Goal: Information Seeking & Learning: Learn about a topic

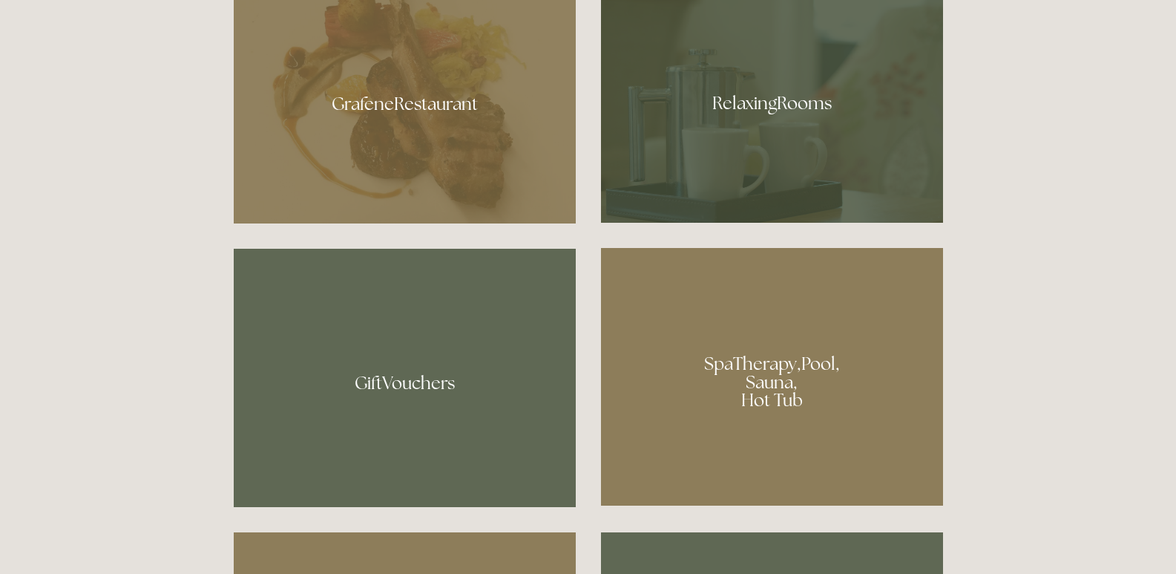
scroll to position [965, 0]
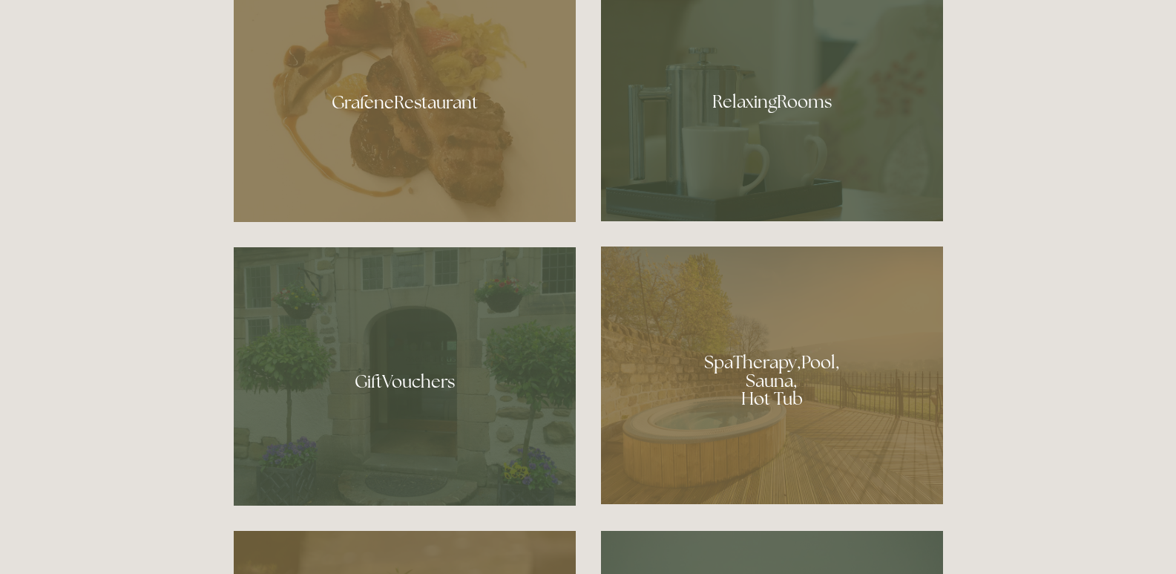
click at [715, 162] on div at bounding box center [772, 96] width 342 height 249
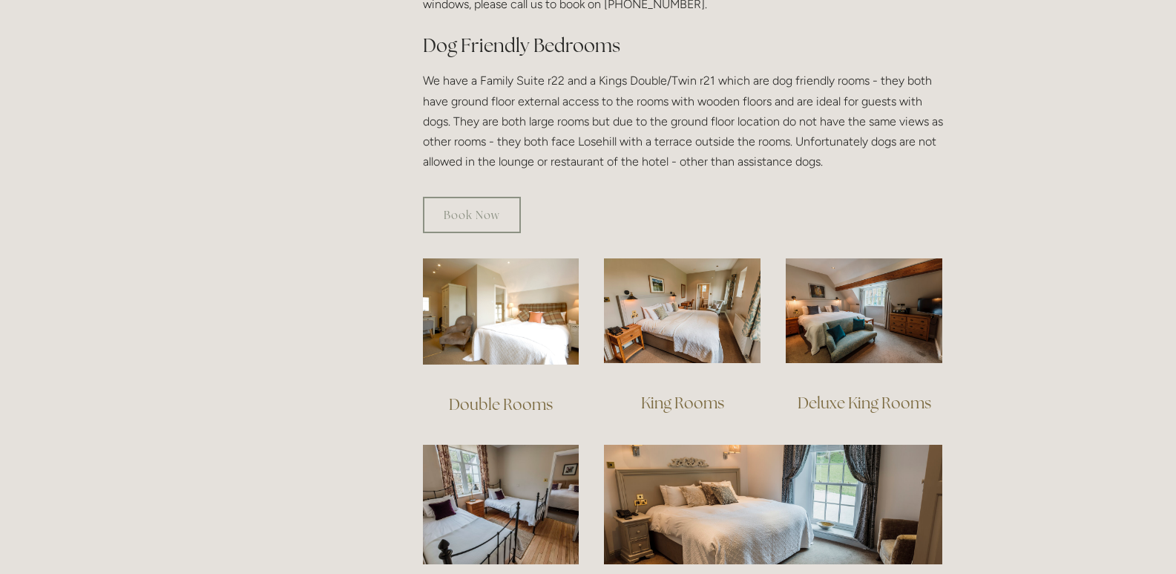
scroll to position [890, 0]
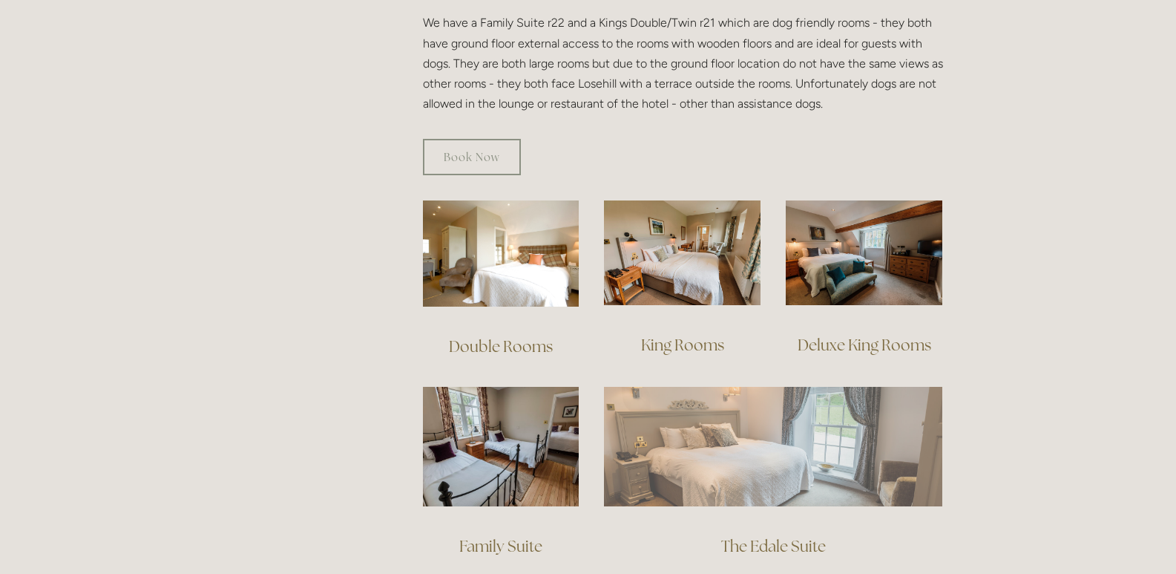
click at [670, 415] on img at bounding box center [773, 446] width 338 height 119
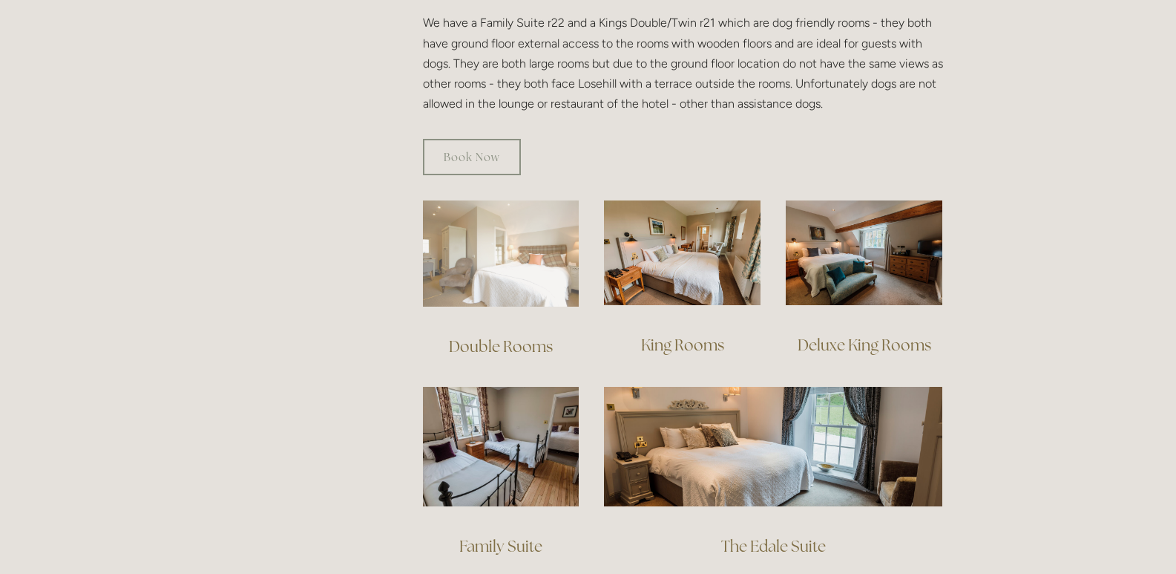
click at [528, 240] on img at bounding box center [501, 253] width 157 height 106
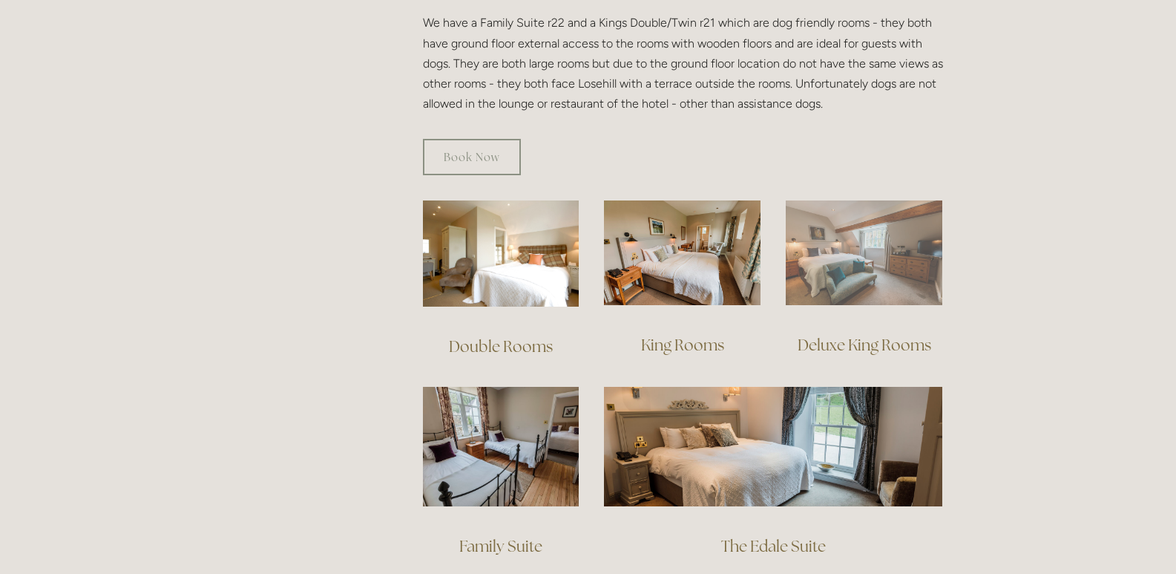
click at [856, 241] on img at bounding box center [864, 252] width 157 height 105
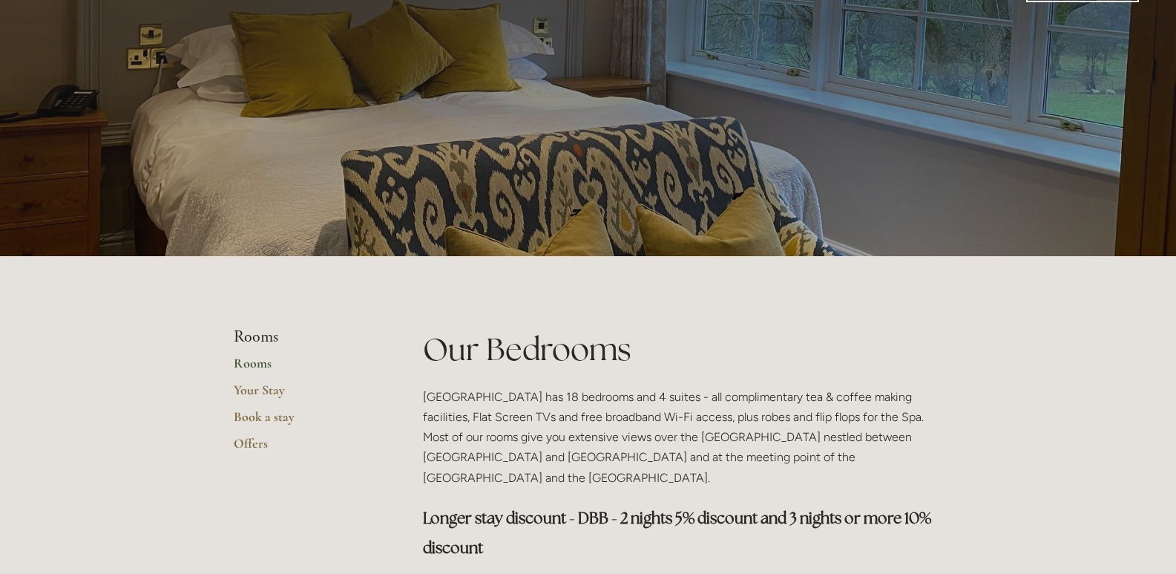
scroll to position [0, 0]
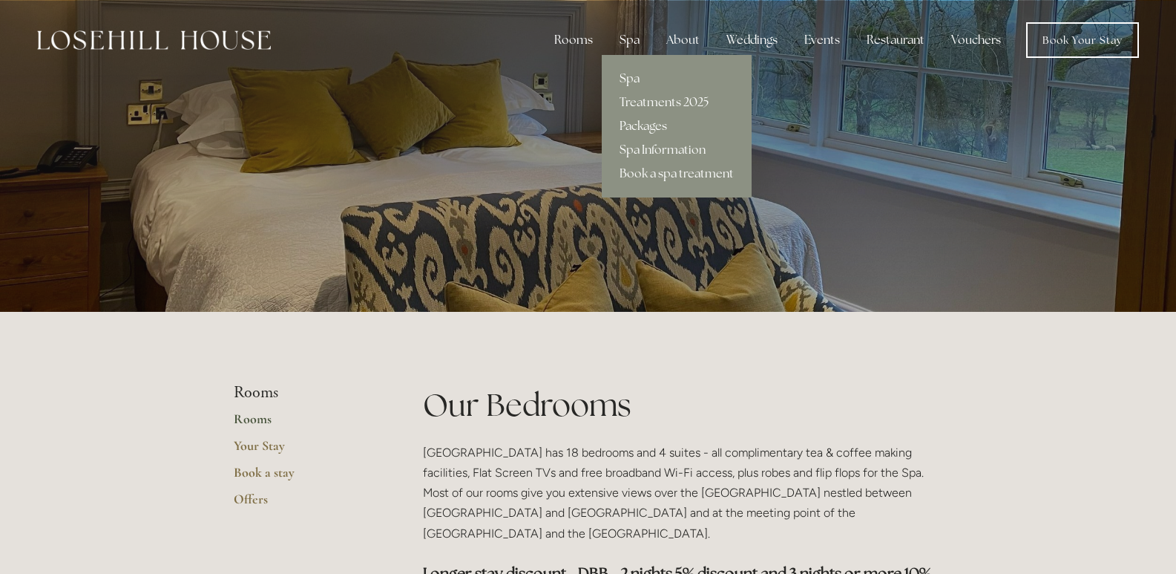
click at [632, 40] on div "Spa" at bounding box center [630, 40] width 44 height 30
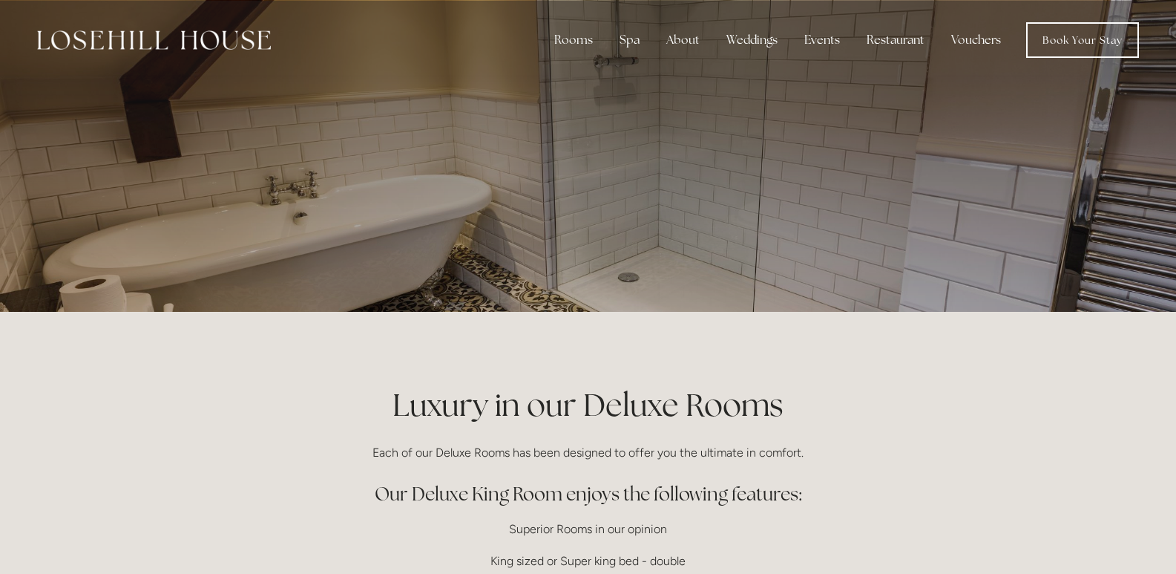
click at [852, 166] on p at bounding box center [588, 155] width 662 height 59
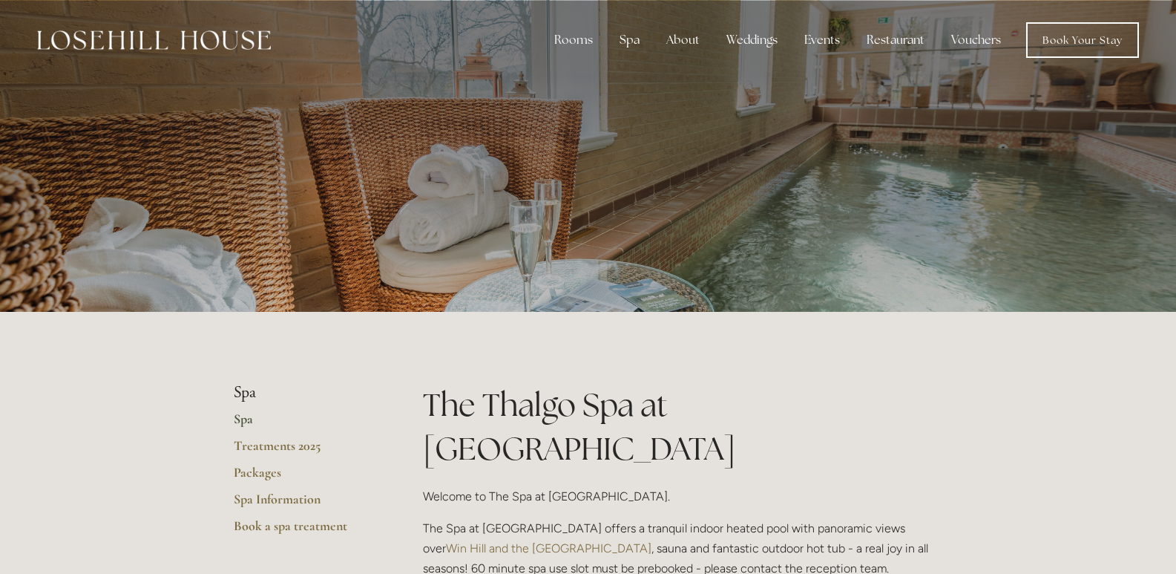
click at [243, 424] on link "Spa" at bounding box center [305, 423] width 142 height 27
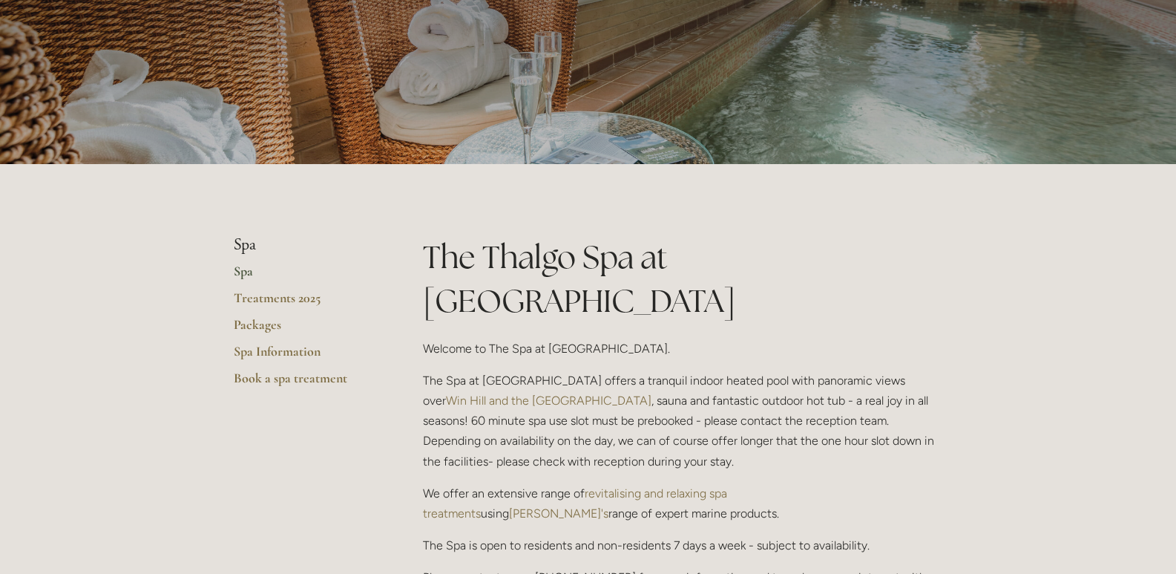
scroll to position [148, 0]
click at [284, 298] on link "Treatments 2025" at bounding box center [305, 302] width 142 height 27
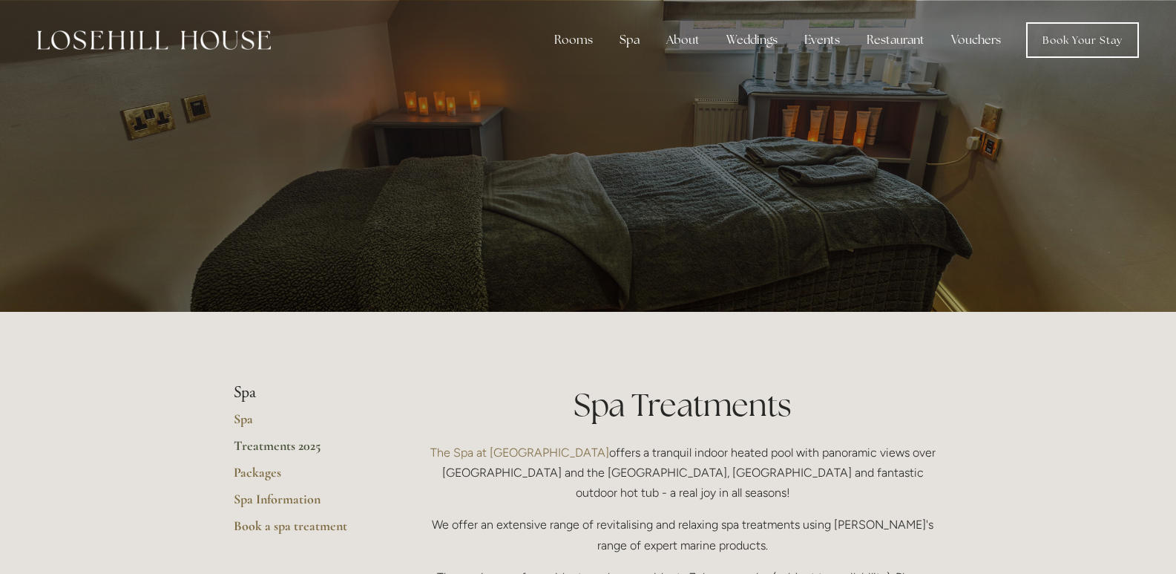
scroll to position [223, 0]
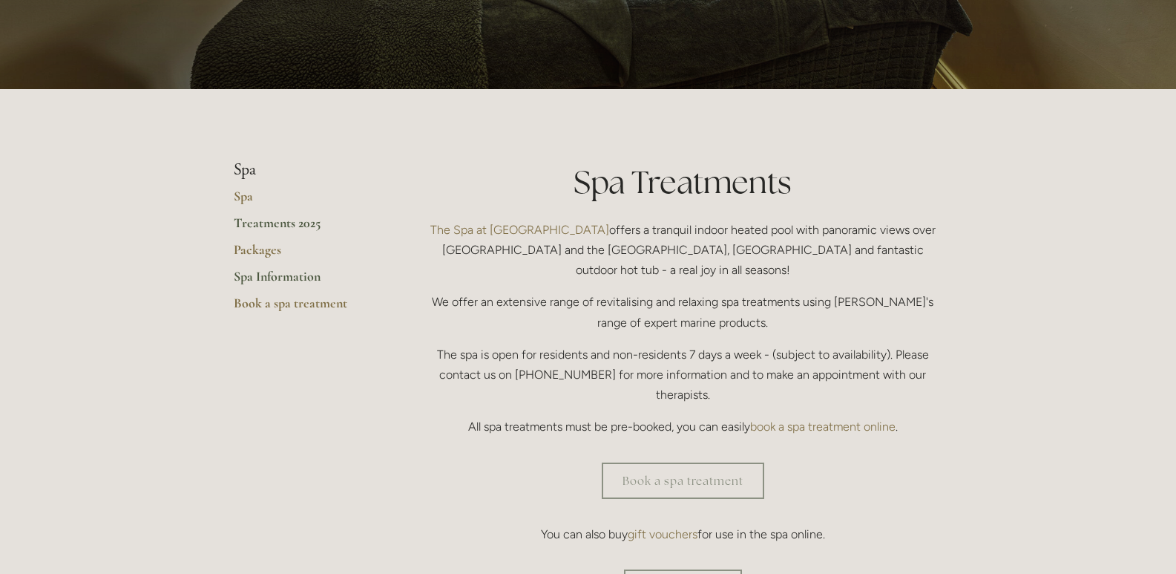
click at [280, 272] on link "Spa Information" at bounding box center [305, 281] width 142 height 27
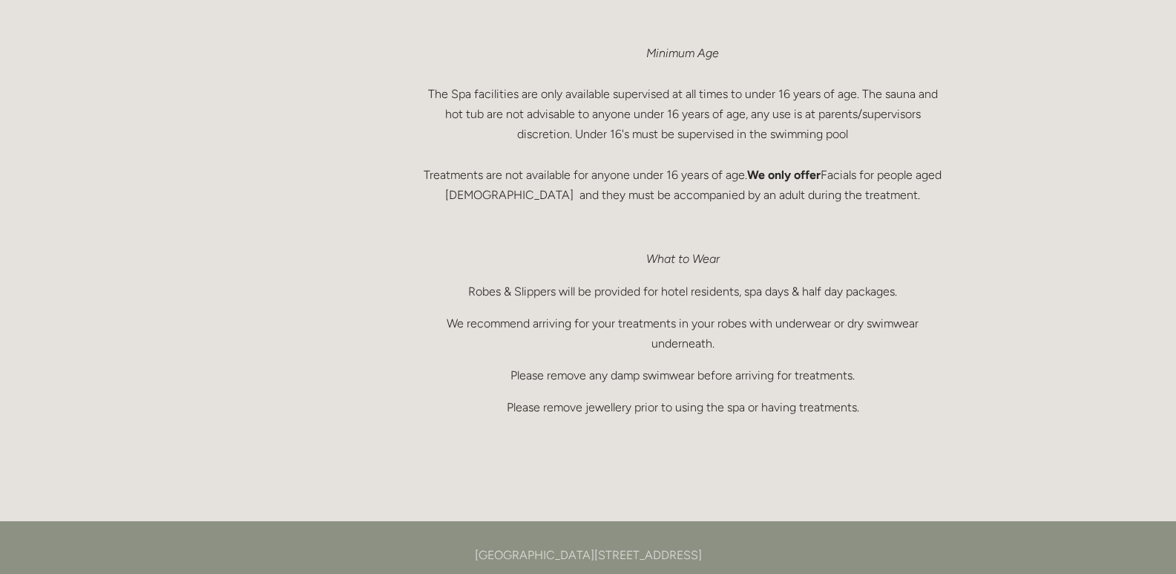
scroll to position [890, 0]
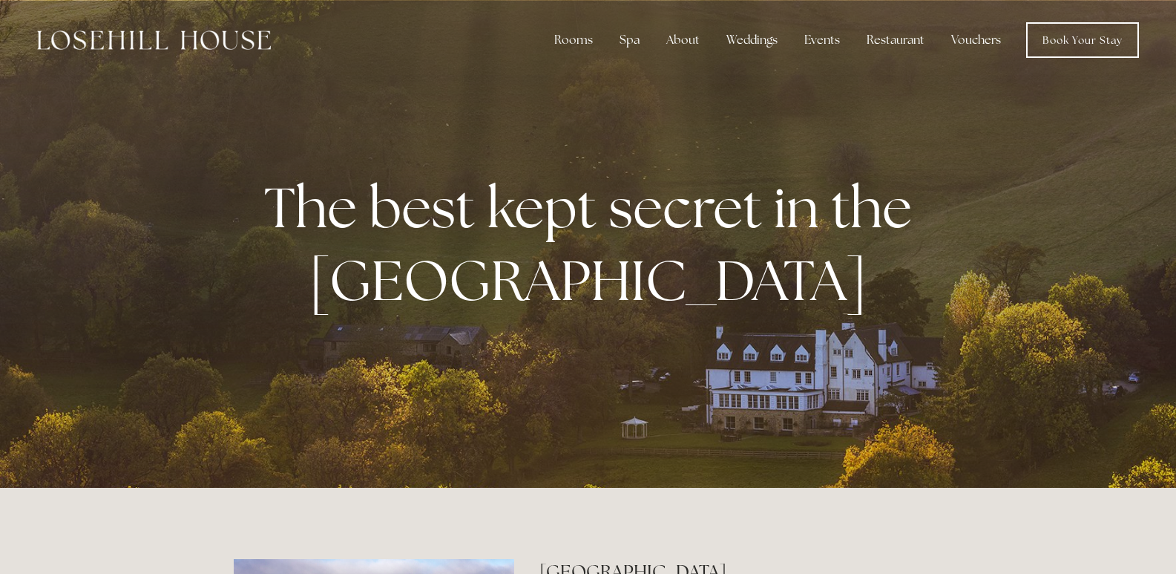
scroll to position [965, 0]
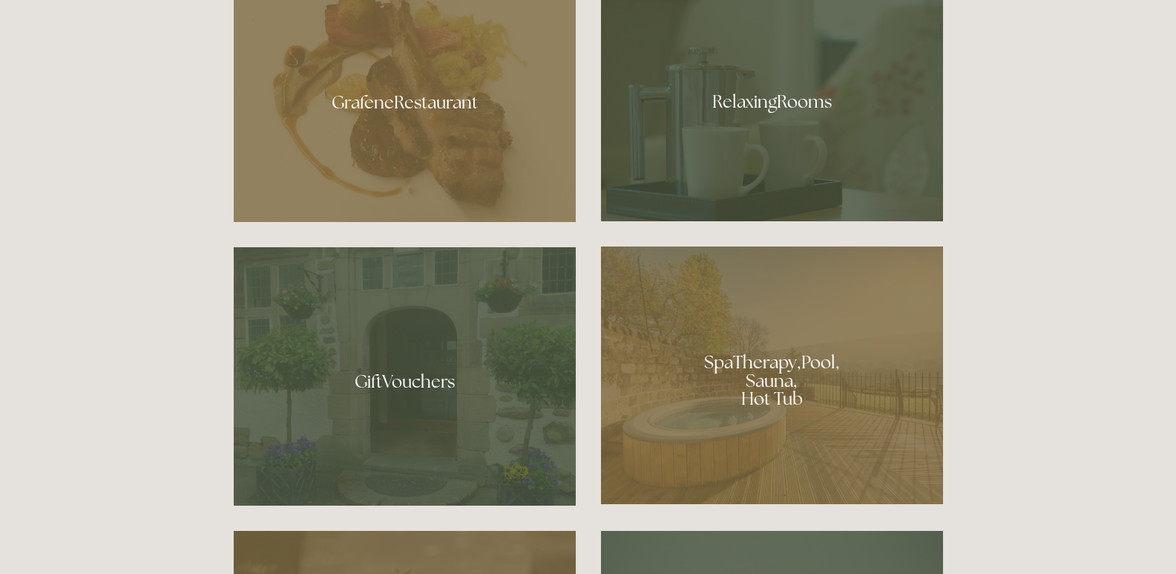
click at [778, 383] on div at bounding box center [772, 374] width 342 height 257
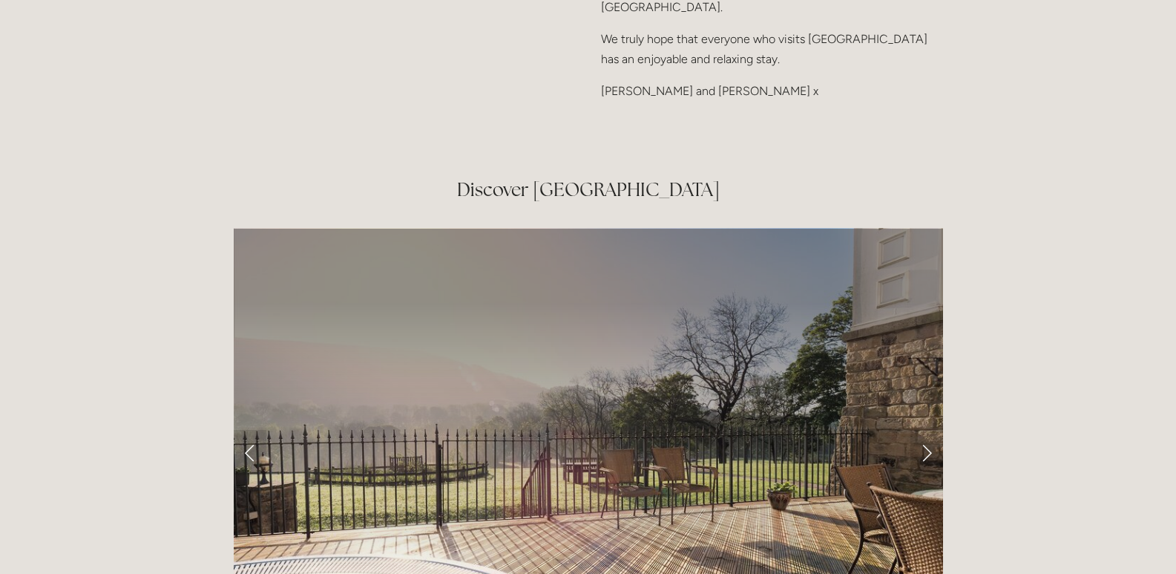
scroll to position [2448, 0]
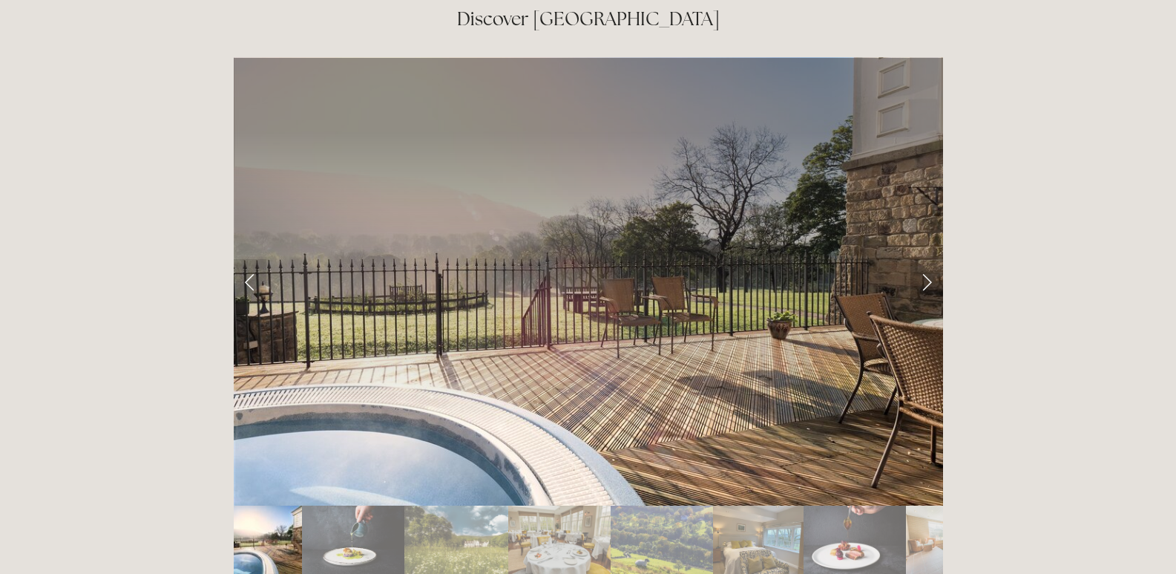
click at [922, 259] on link "Next Slide" at bounding box center [926, 281] width 33 height 45
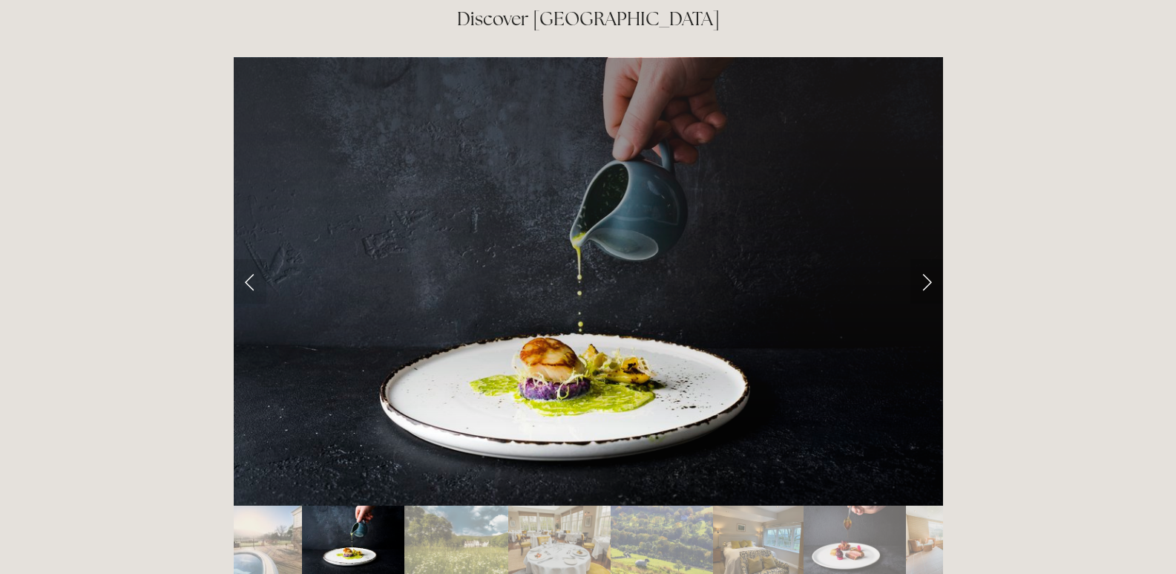
click at [922, 259] on link "Next Slide" at bounding box center [926, 281] width 33 height 45
click at [476, 505] on img "Slide 3" at bounding box center [455, 539] width 103 height 68
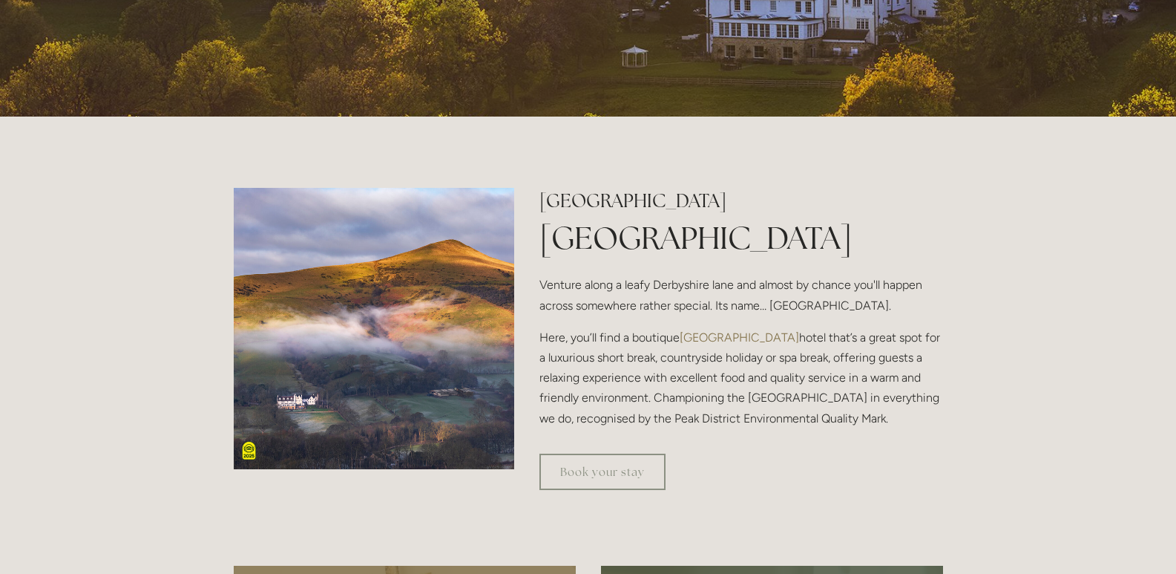
scroll to position [0, 0]
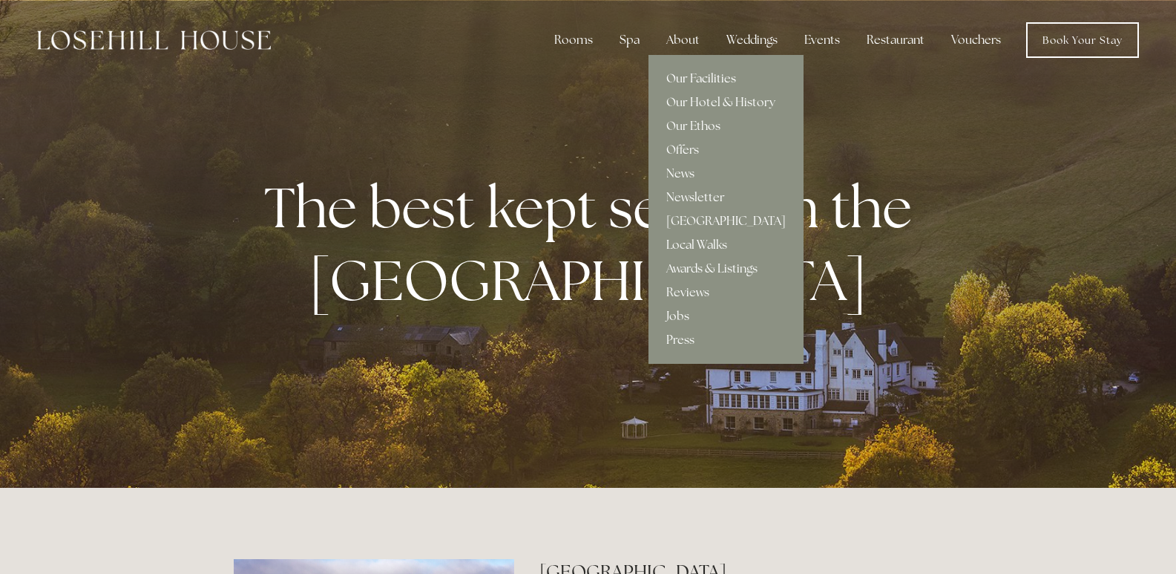
click at [705, 76] on link "Our Facilities" at bounding box center [725, 79] width 155 height 24
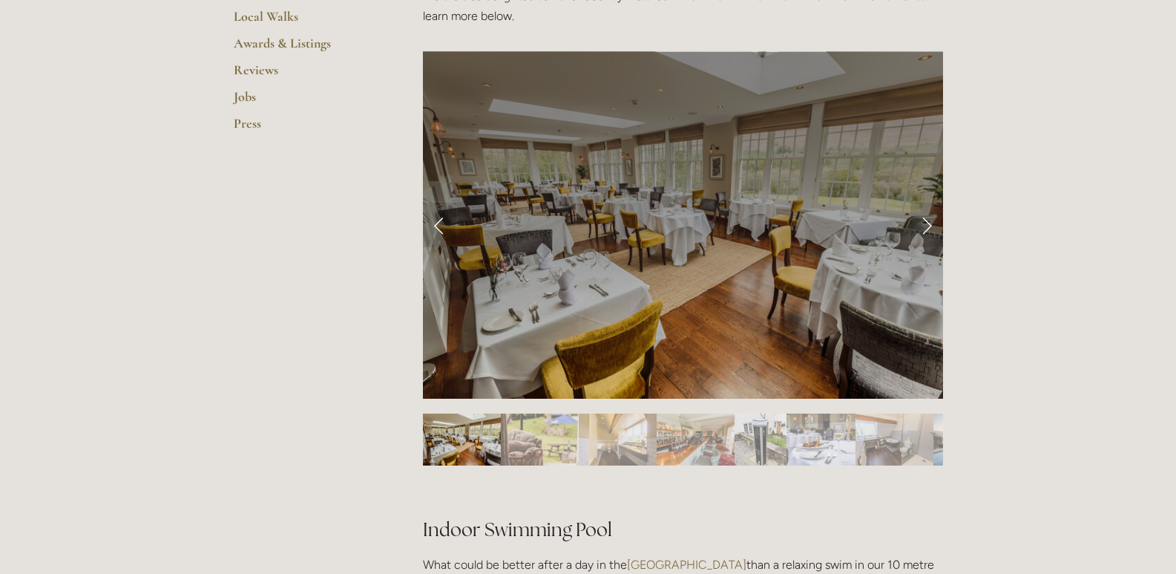
scroll to position [594, 0]
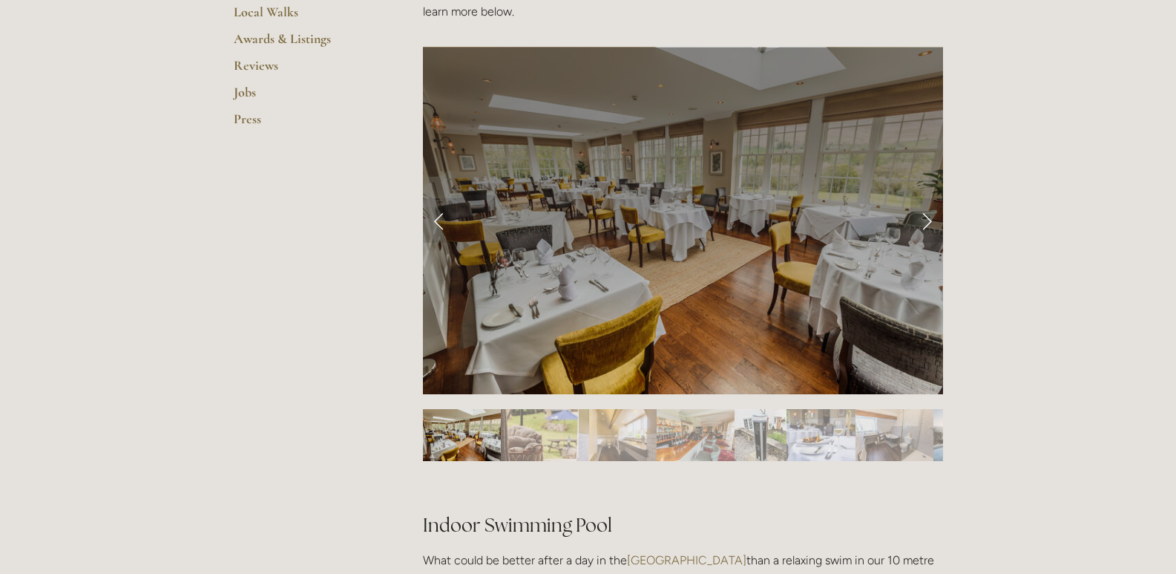
click at [556, 449] on img "Slide 2" at bounding box center [540, 435] width 78 height 52
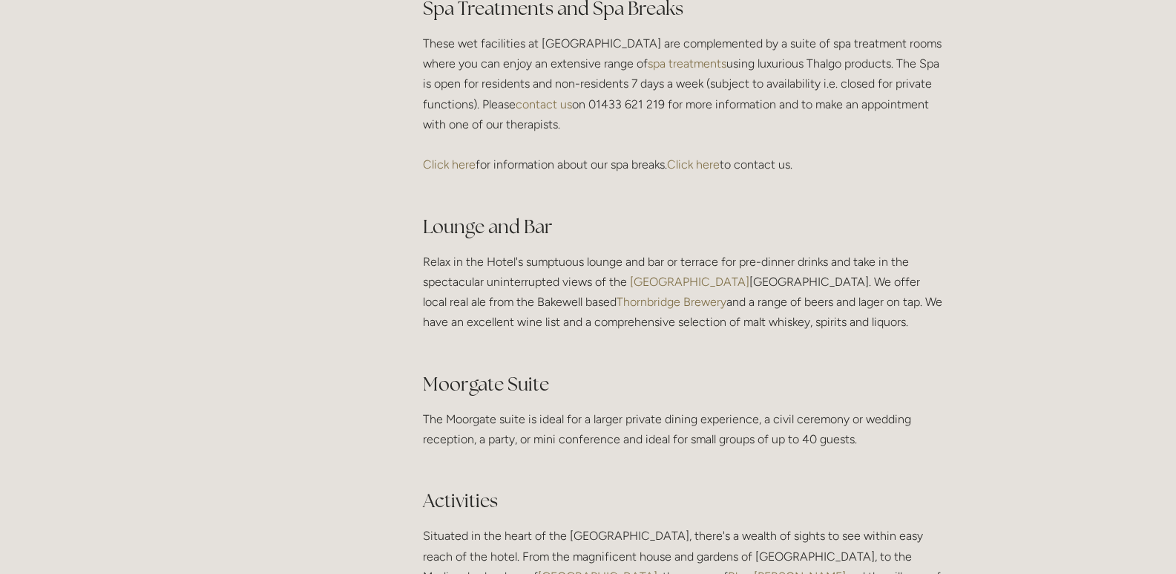
scroll to position [2894, 0]
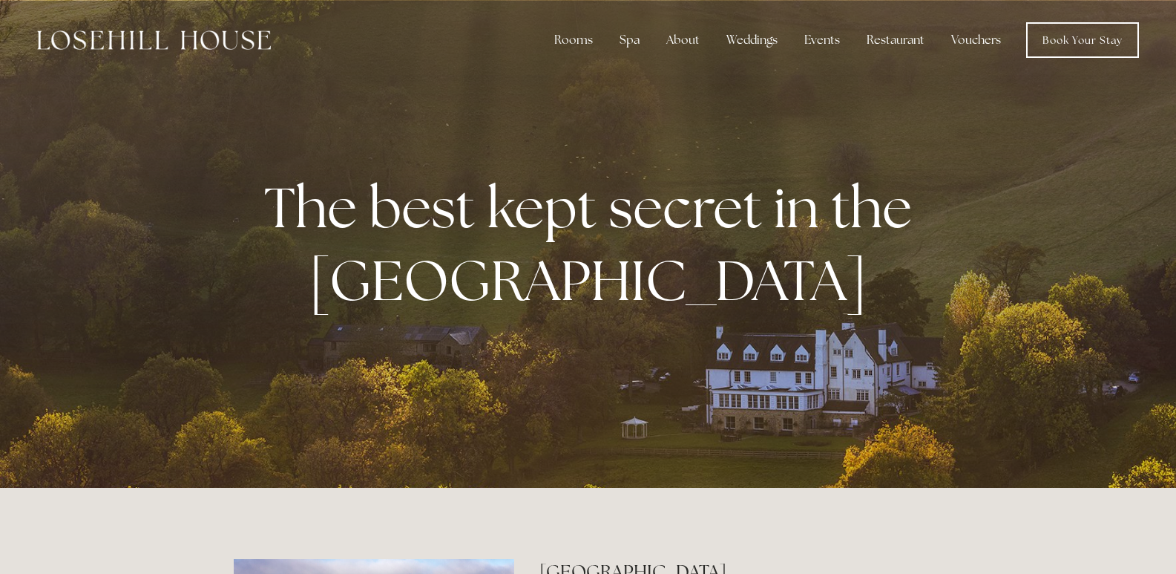
click at [116, 49] on img at bounding box center [154, 39] width 234 height 19
